Goal: Task Accomplishment & Management: Manage account settings

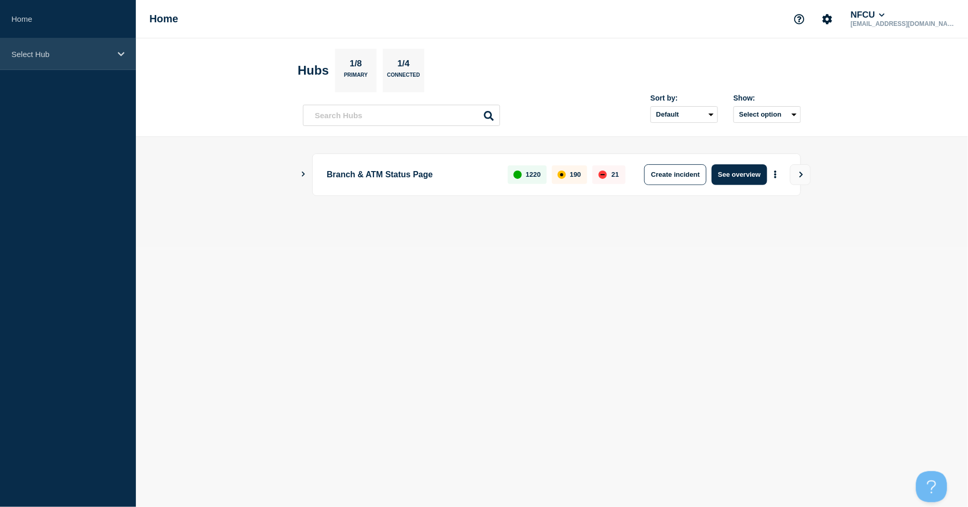
click at [85, 50] on p "Select Hub" at bounding box center [61, 54] width 100 height 9
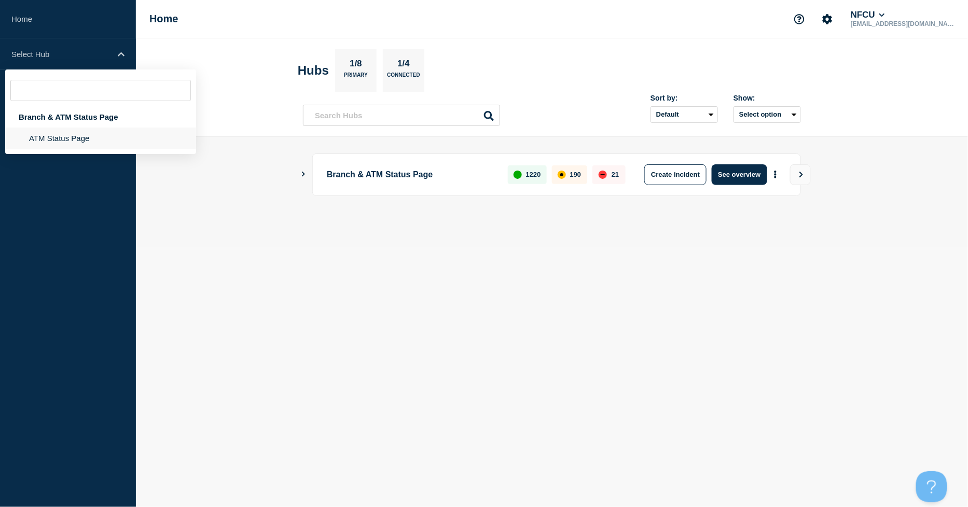
click at [55, 135] on li "ATM Status Page" at bounding box center [100, 138] width 191 height 21
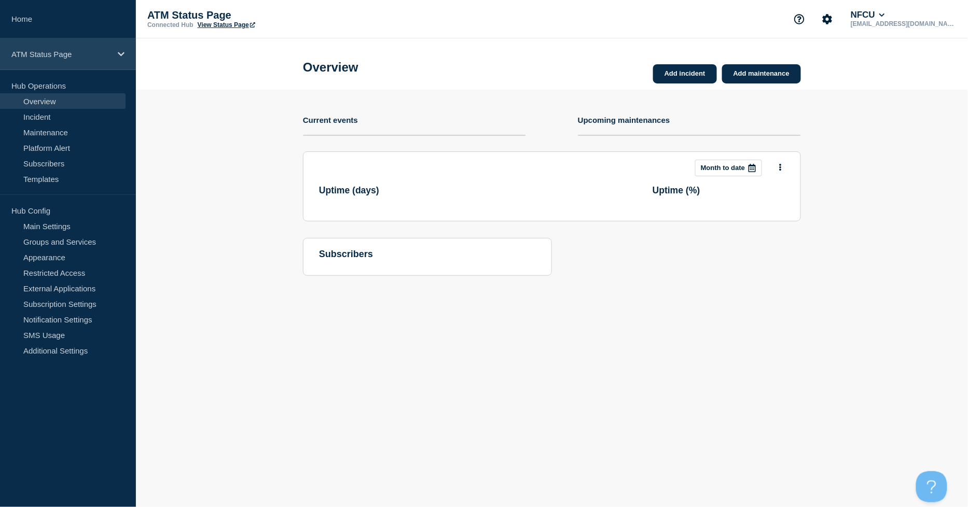
drag, startPoint x: 85, startPoint y: 49, endPoint x: 79, endPoint y: 50, distance: 5.8
click at [85, 50] on p "ATM Status Page" at bounding box center [61, 54] width 100 height 9
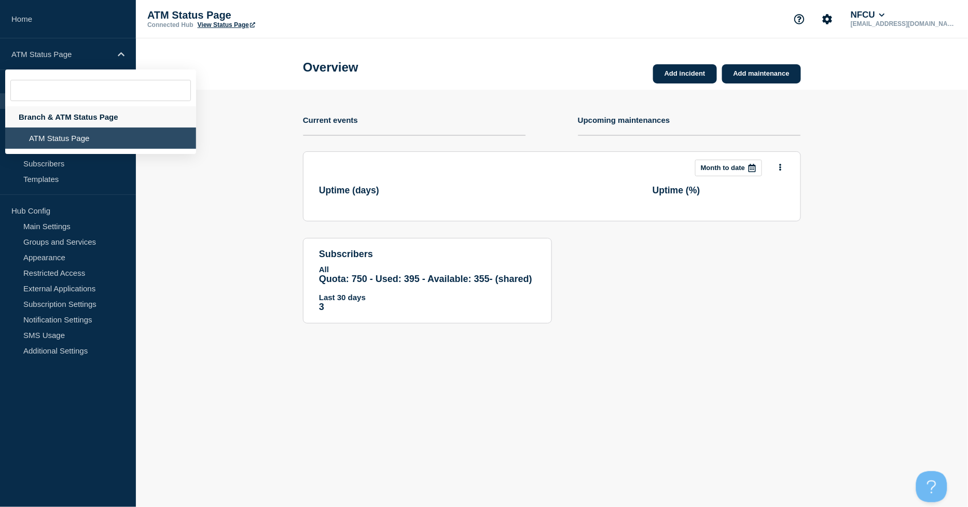
click at [48, 118] on div "Branch & ATM Status Page" at bounding box center [100, 116] width 191 height 21
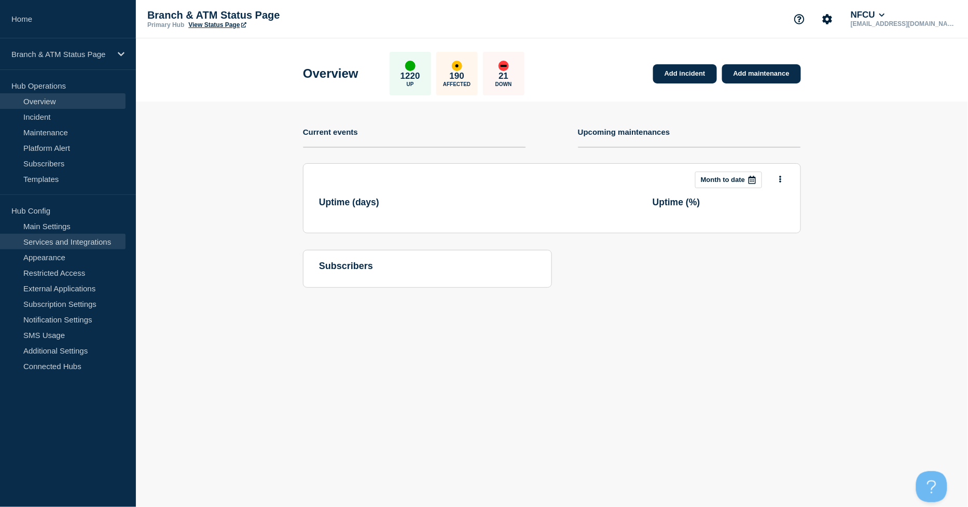
click at [94, 237] on link "Services and Integrations" at bounding box center [62, 242] width 125 height 16
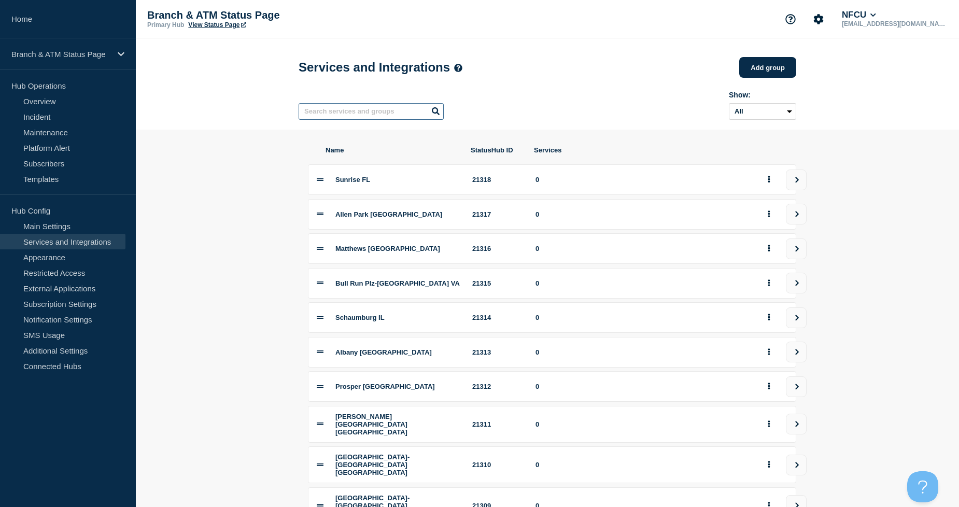
click at [344, 113] on input "text" at bounding box center [371, 111] width 145 height 17
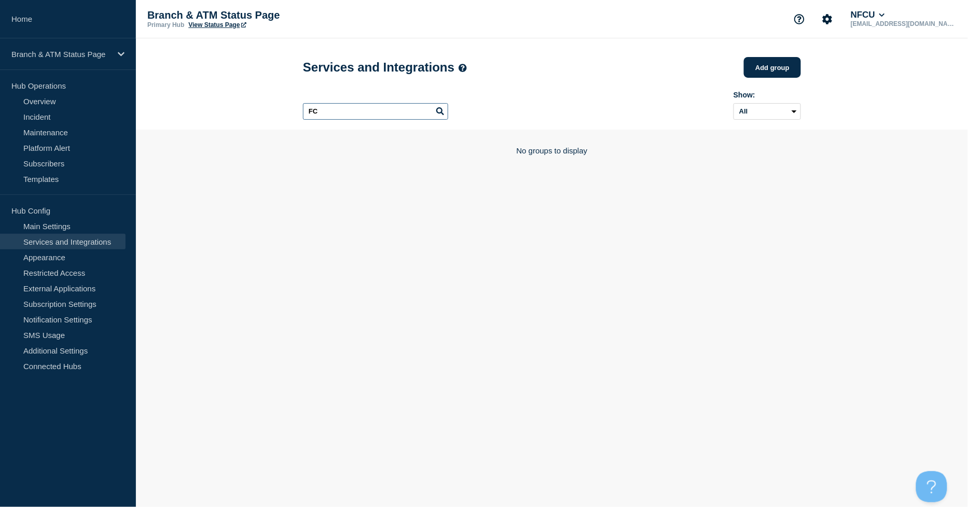
type input "F"
type input "FCPQ"
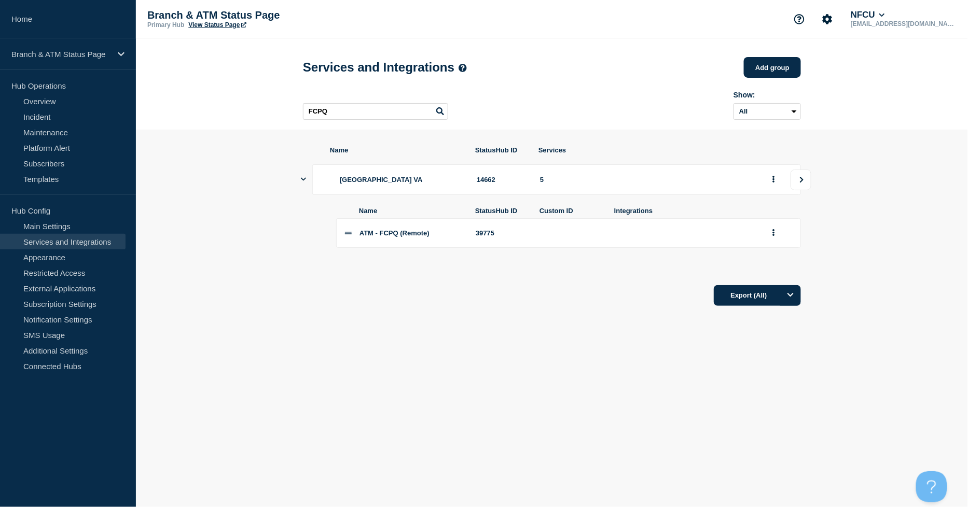
click at [805, 190] on button "view group" at bounding box center [800, 180] width 21 height 21
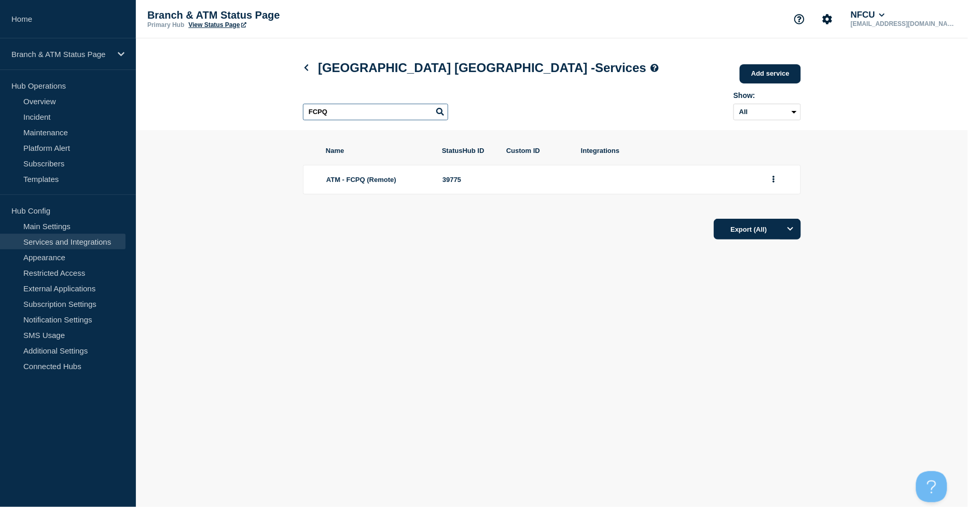
drag, startPoint x: 359, startPoint y: 111, endPoint x: 171, endPoint y: 100, distance: 188.6
click at [171, 100] on header "[GEOGRAPHIC_DATA] VA - Services Add service Here you can create & manage servic…" at bounding box center [552, 84] width 832 height 92
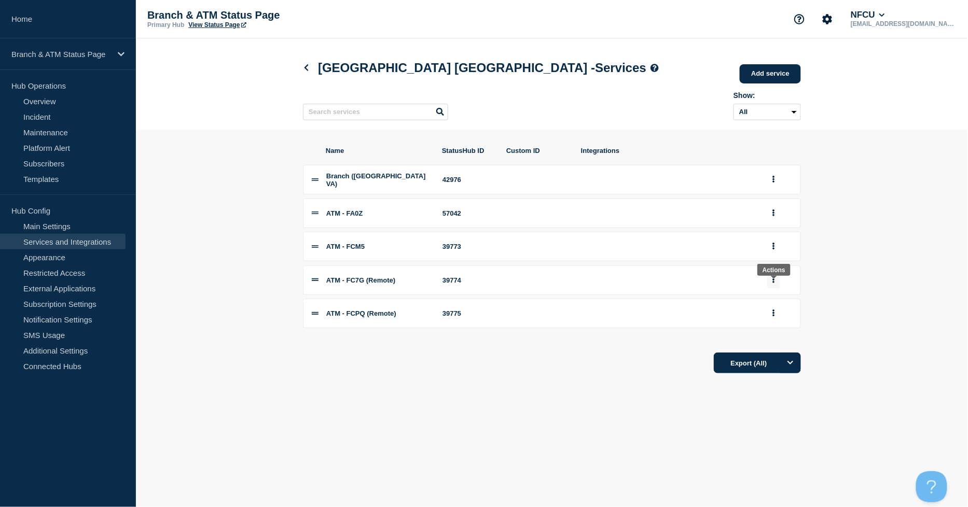
click at [773, 283] on icon "group actions" at bounding box center [773, 279] width 3 height 7
click at [779, 324] on button "Delete" at bounding box center [779, 316] width 52 height 16
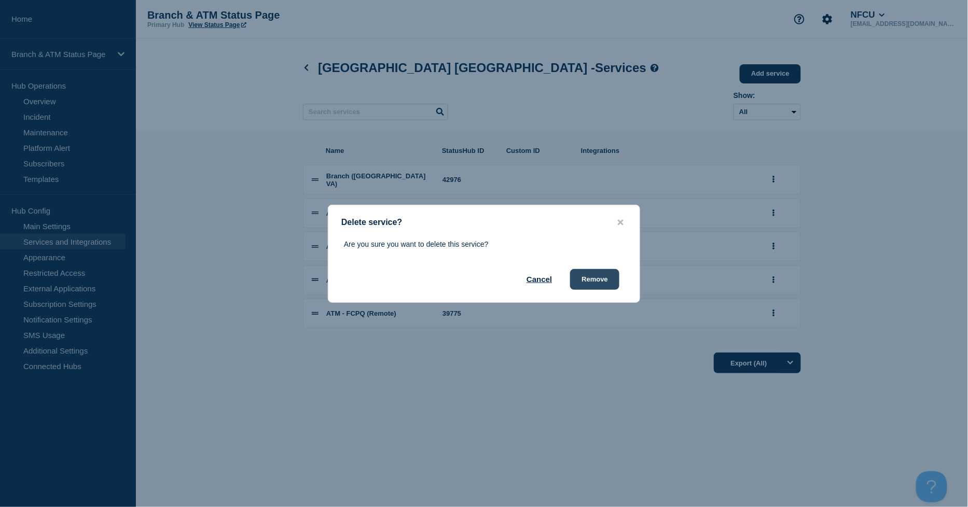
click at [607, 284] on button "Remove" at bounding box center [594, 279] width 49 height 21
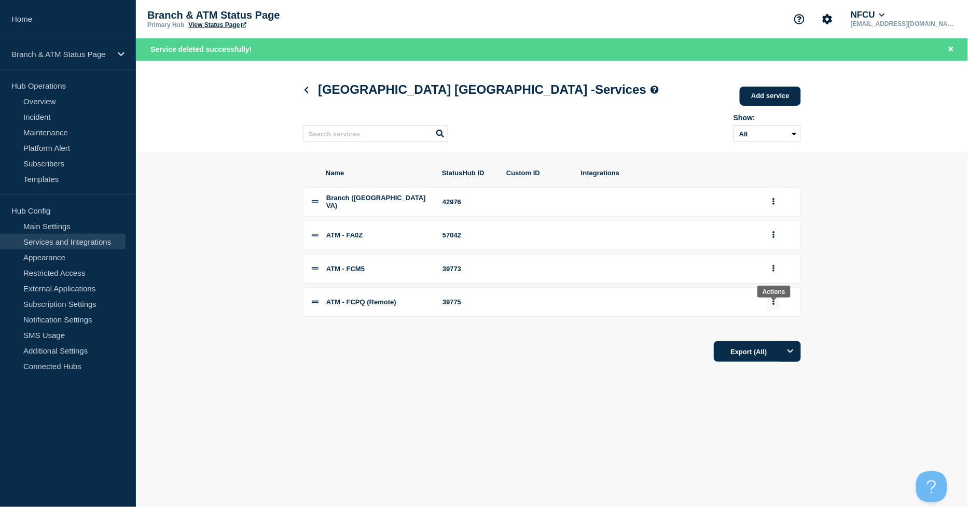
click at [771, 308] on button "group actions" at bounding box center [773, 302] width 13 height 16
click at [779, 345] on button "Delete" at bounding box center [779, 337] width 52 height 16
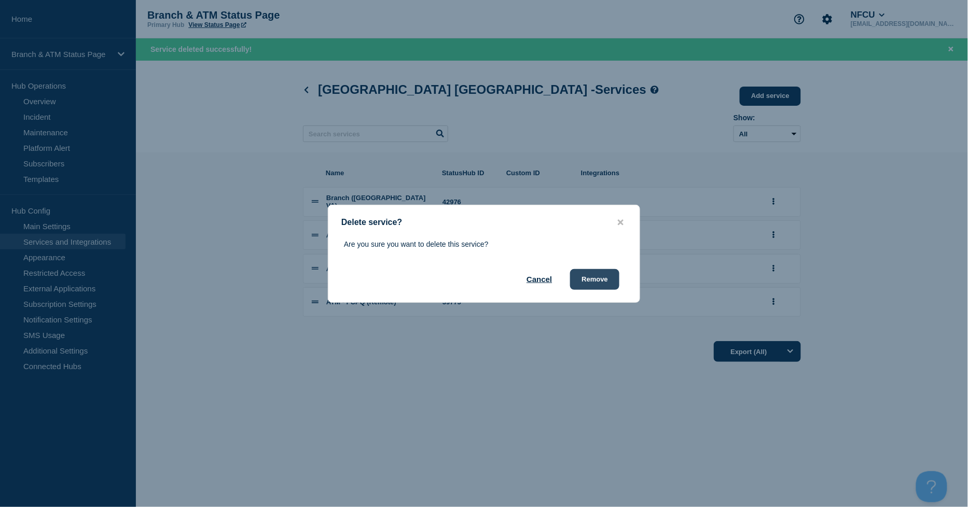
click at [603, 277] on button "Remove" at bounding box center [594, 279] width 49 height 21
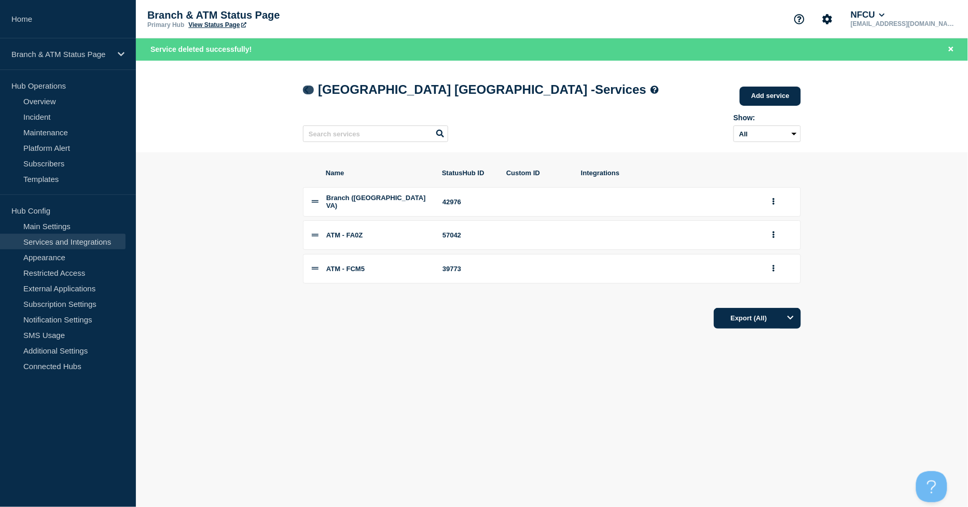
click at [308, 94] on link at bounding box center [308, 90] width 11 height 9
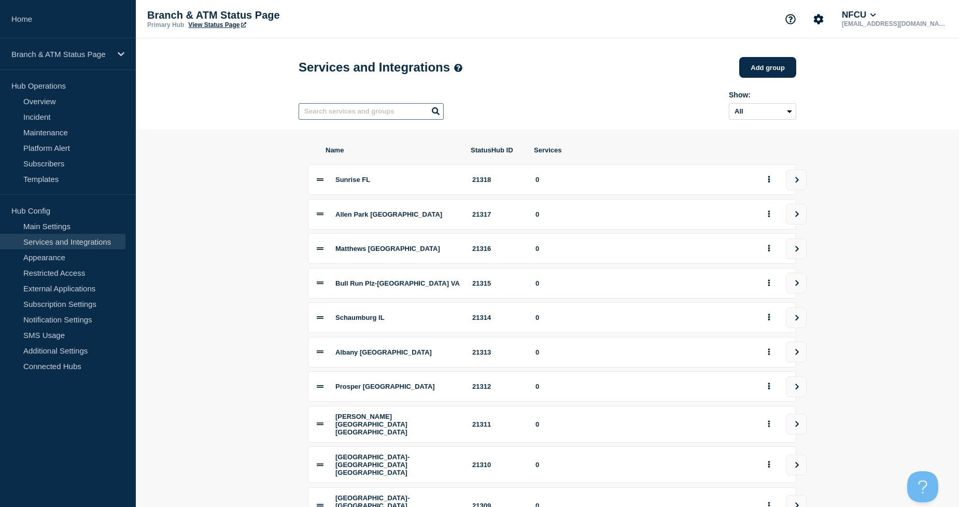
click at [345, 120] on input "text" at bounding box center [371, 111] width 145 height 17
type input "FA7K"
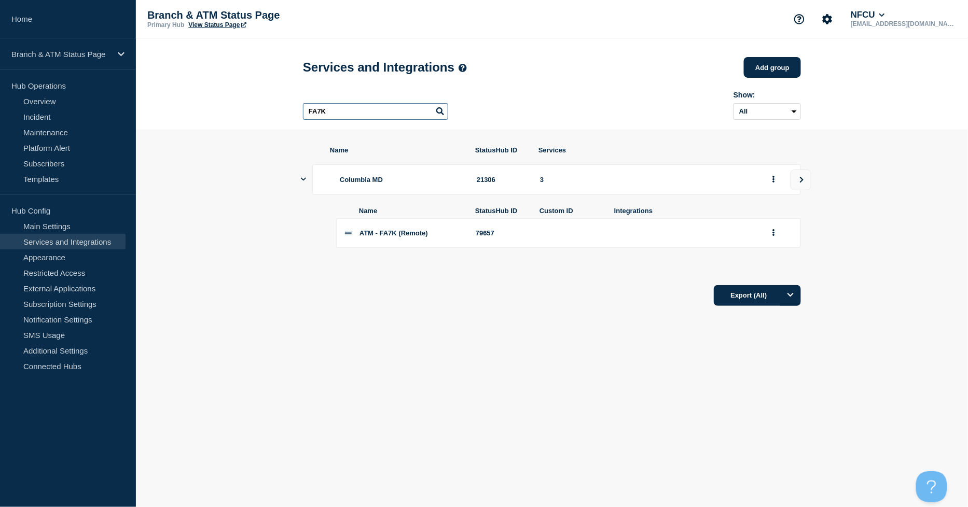
click at [344, 116] on input "FA7K" at bounding box center [375, 111] width 145 height 17
